Goal: Transaction & Acquisition: Book appointment/travel/reservation

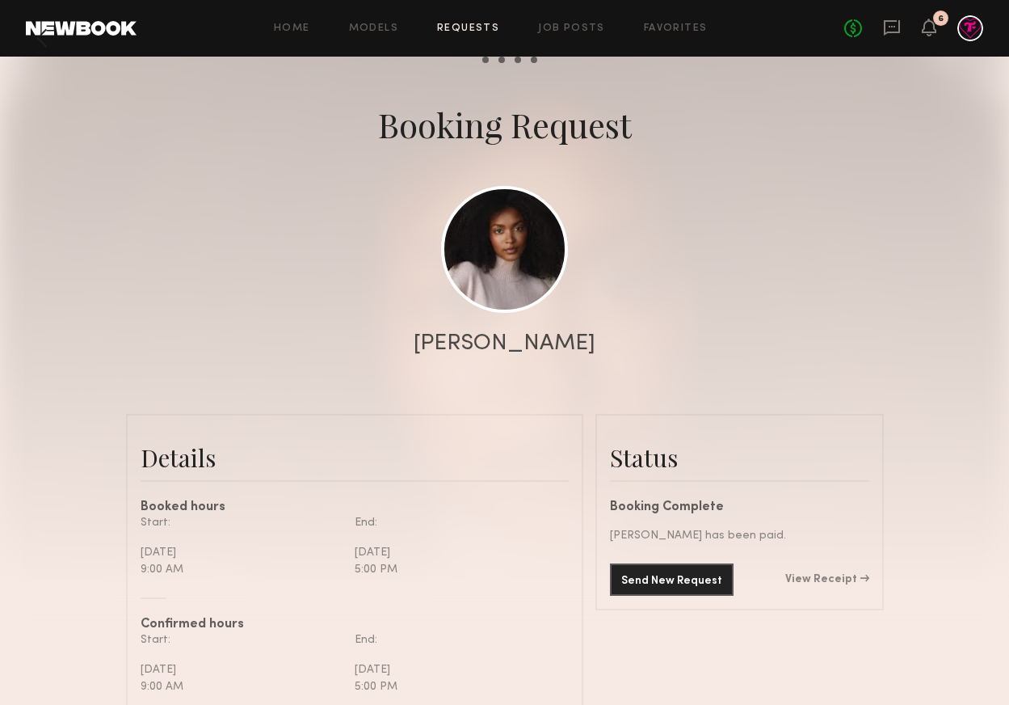
scroll to position [76, 0]
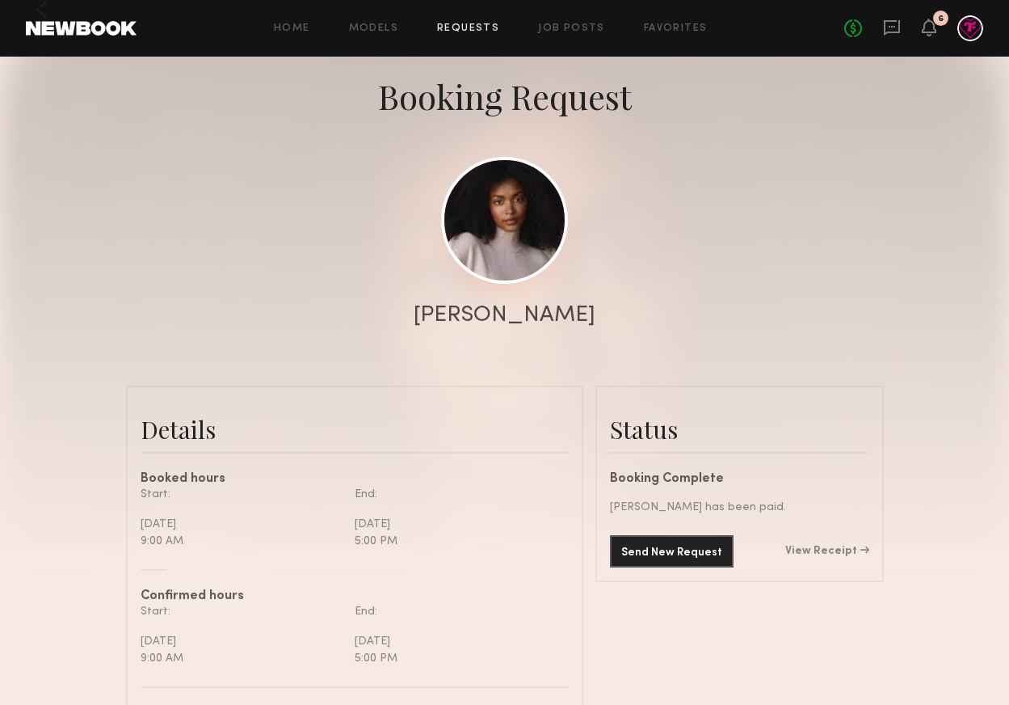
click at [494, 256] on link at bounding box center [504, 220] width 127 height 127
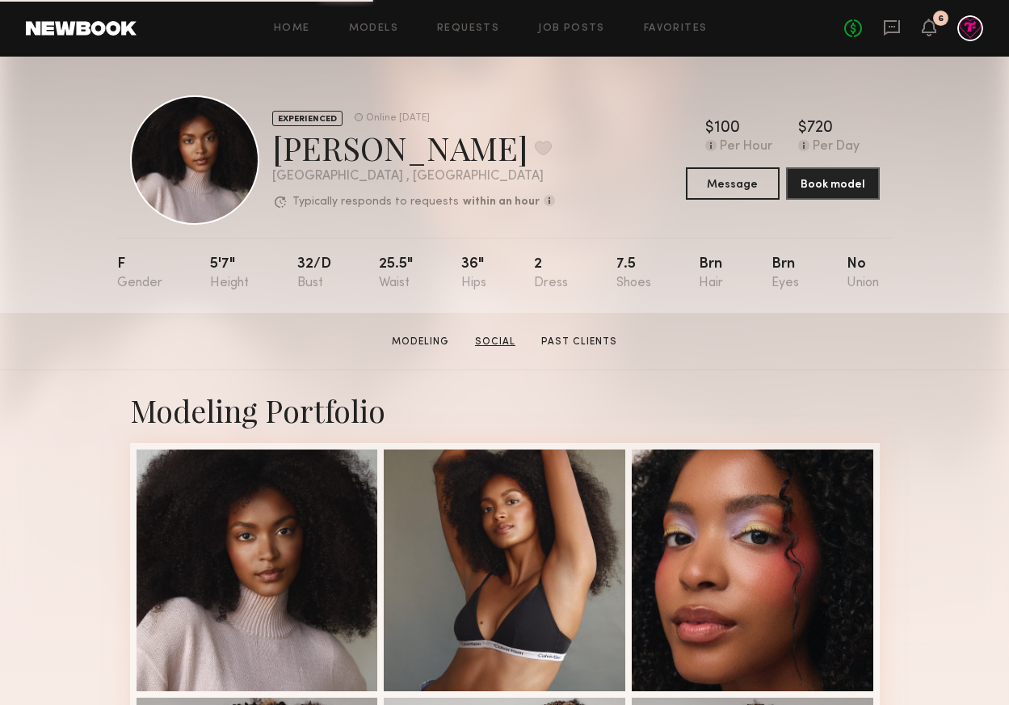
click at [505, 339] on link "Social" at bounding box center [495, 342] width 53 height 15
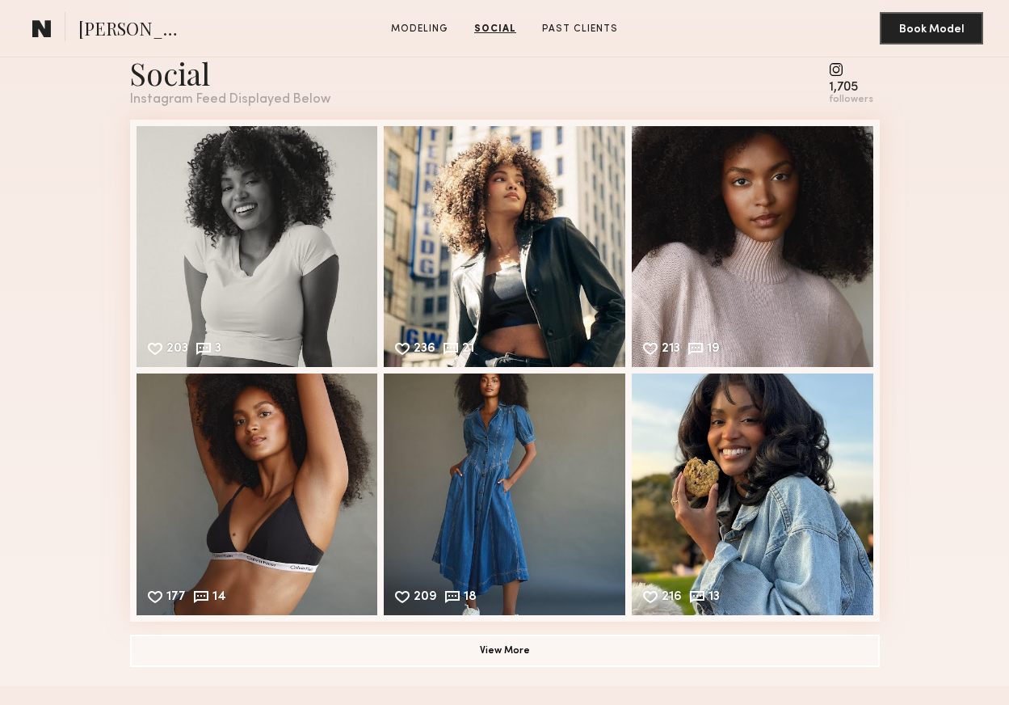
scroll to position [1464, 0]
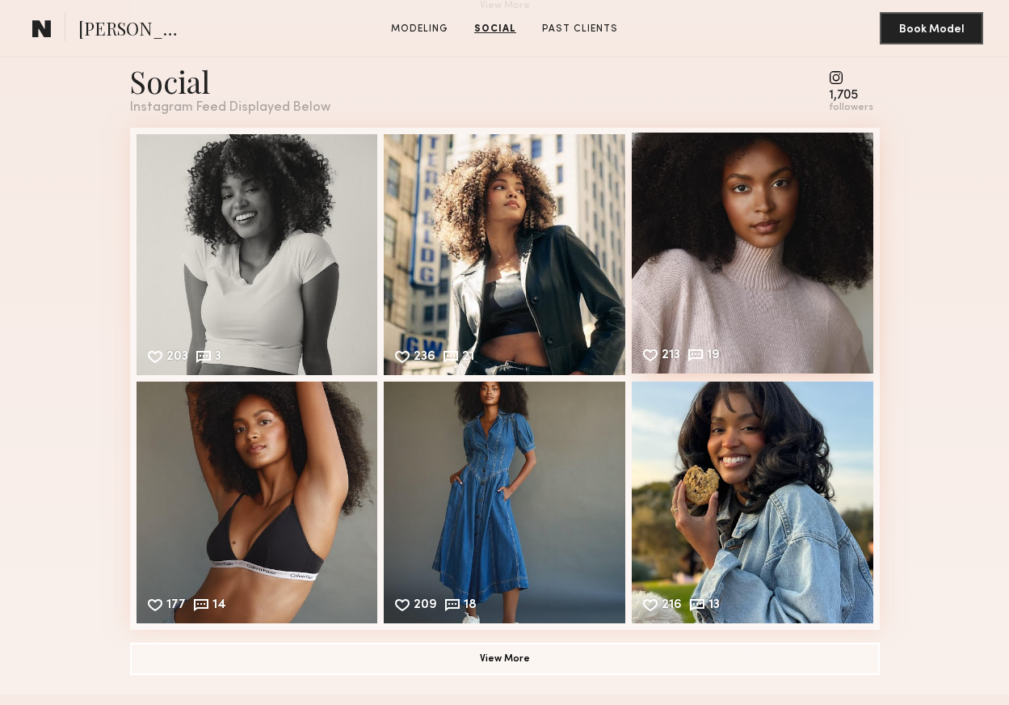
click at [806, 250] on div "213 19 Likes & comments displayed to show model’s engagement" at bounding box center [753, 254] width 242 height 242
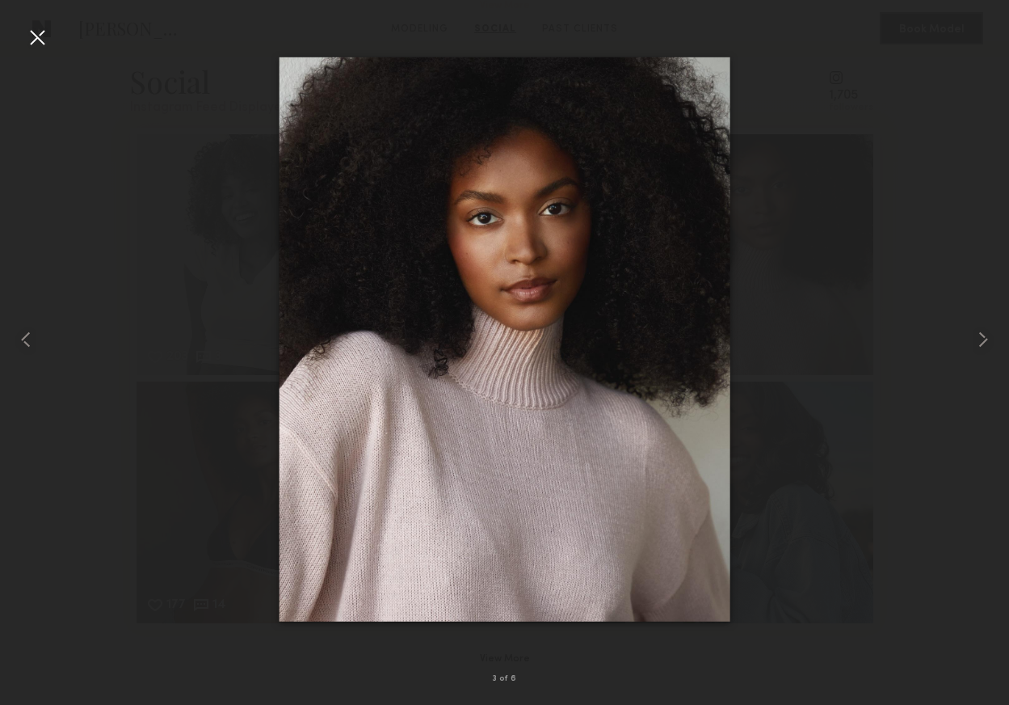
click at [876, 221] on div at bounding box center [504, 339] width 1009 height 627
click at [39, 40] on div at bounding box center [37, 37] width 26 height 26
